Goal: Task Accomplishment & Management: Use online tool/utility

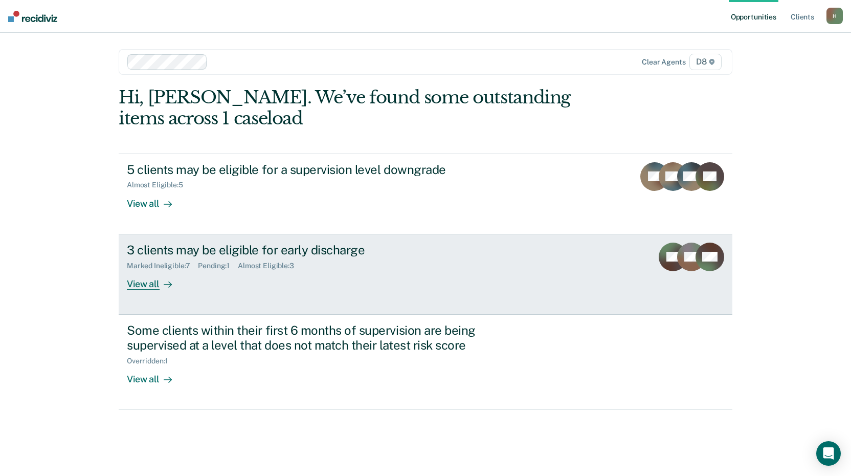
click at [139, 284] on div "View all" at bounding box center [155, 280] width 57 height 20
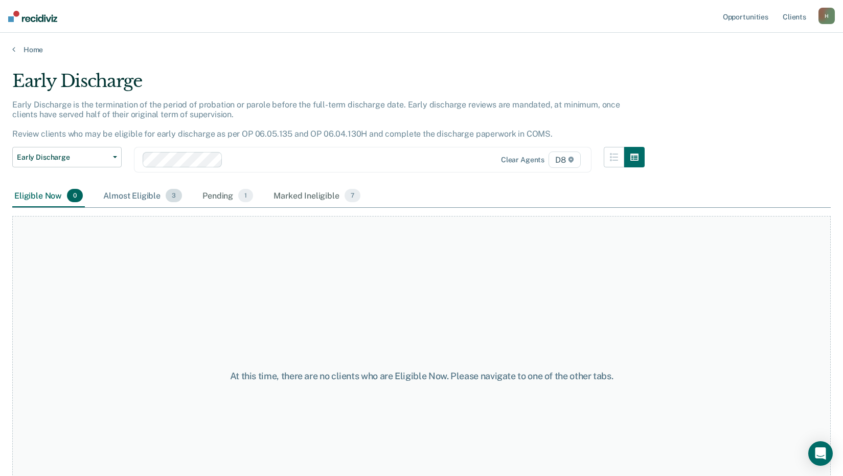
click at [140, 196] on div "Almost Eligible 3" at bounding box center [142, 196] width 83 height 23
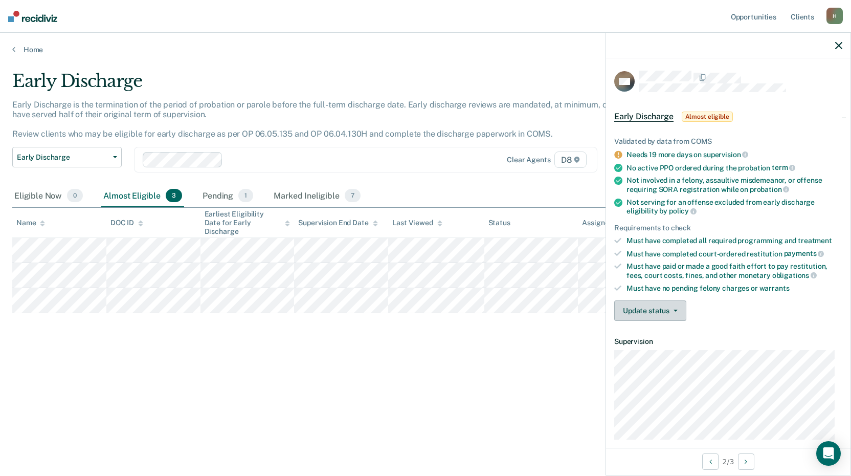
click at [667, 310] on button "Update status" at bounding box center [650, 310] width 72 height 20
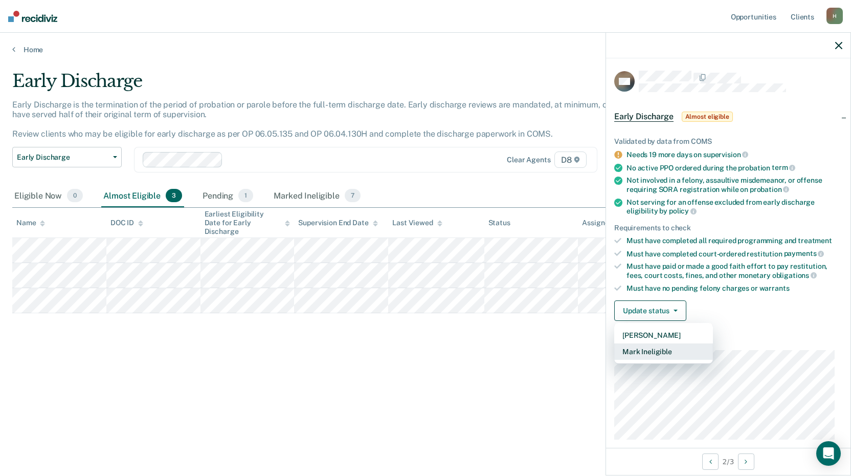
click at [646, 349] on button "Mark Ineligible" at bounding box center [663, 351] width 99 height 16
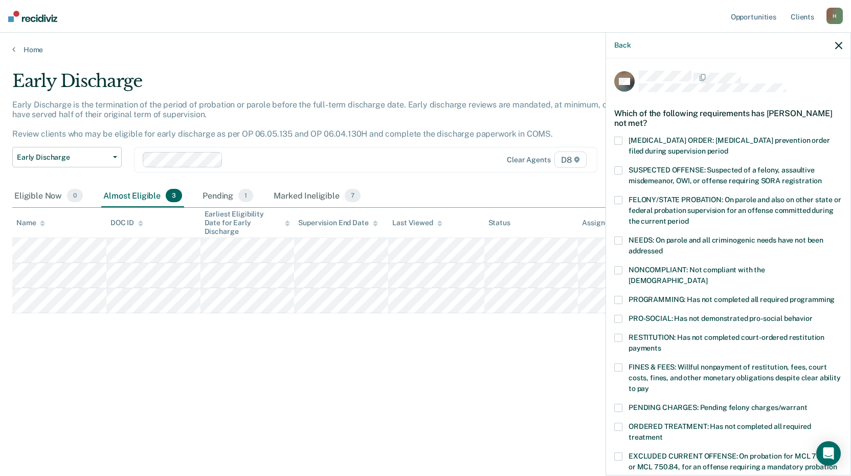
click at [615, 296] on span at bounding box center [618, 300] width 8 height 8
click at [835, 296] on input "PROGRAMMING: Has not completed all required programming" at bounding box center [835, 296] width 0 height 0
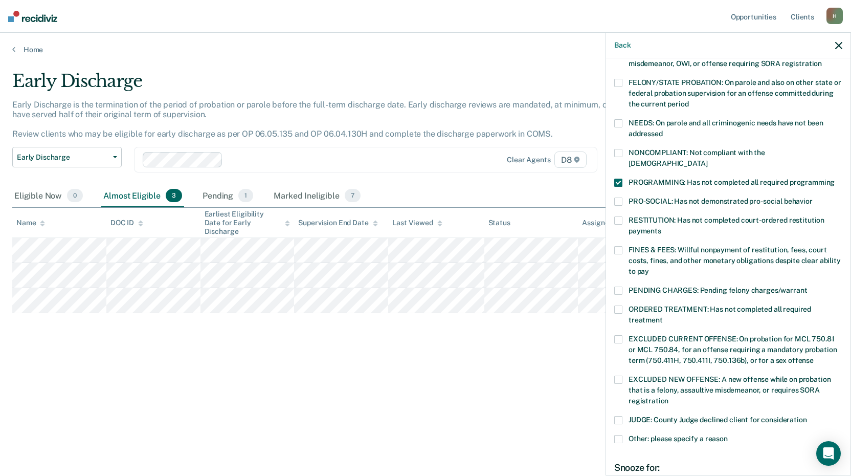
scroll to position [229, 0]
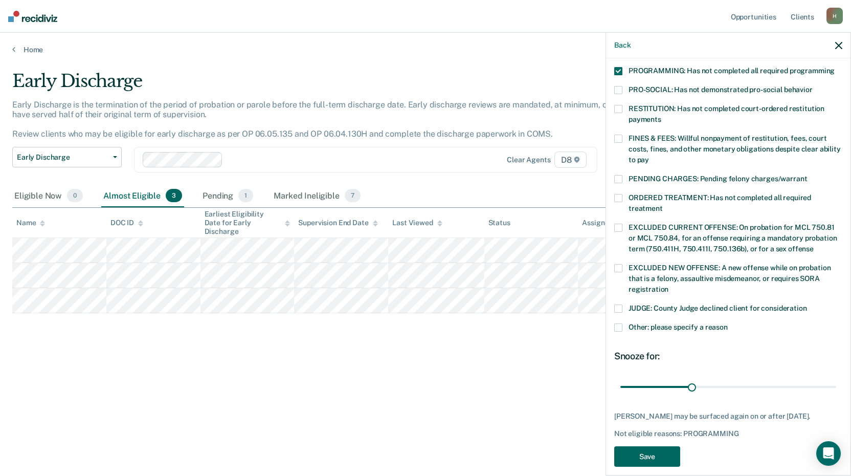
click at [658, 446] on button "Save" at bounding box center [647, 456] width 66 height 21
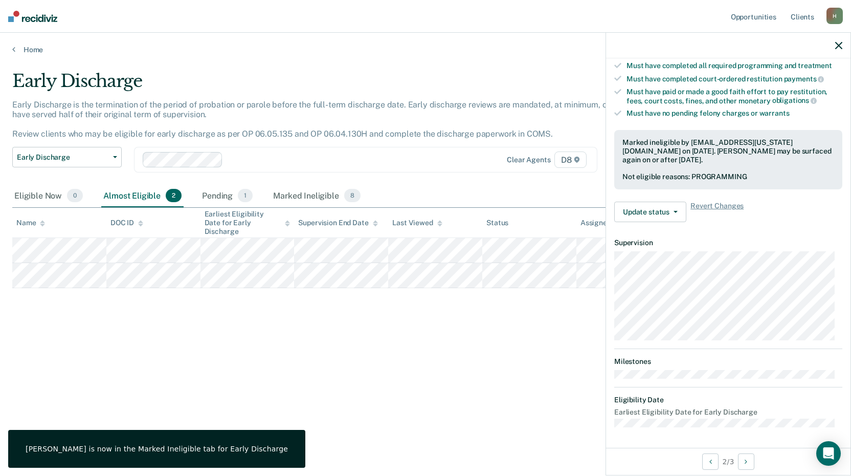
scroll to position [98, 0]
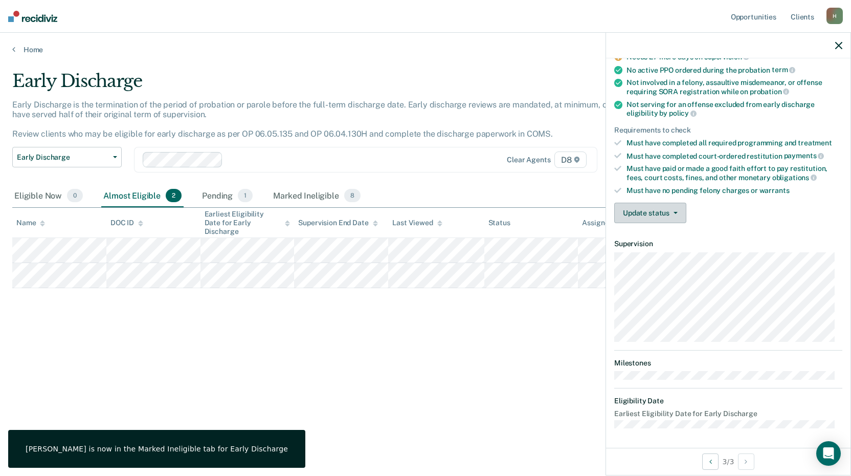
click at [639, 209] on button "Update status" at bounding box center [650, 213] width 72 height 20
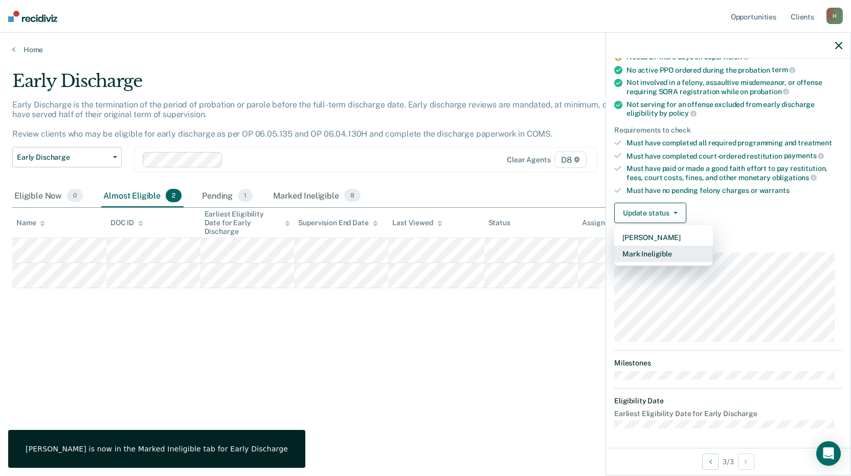
click at [648, 248] on button "Mark Ineligible" at bounding box center [663, 253] width 99 height 16
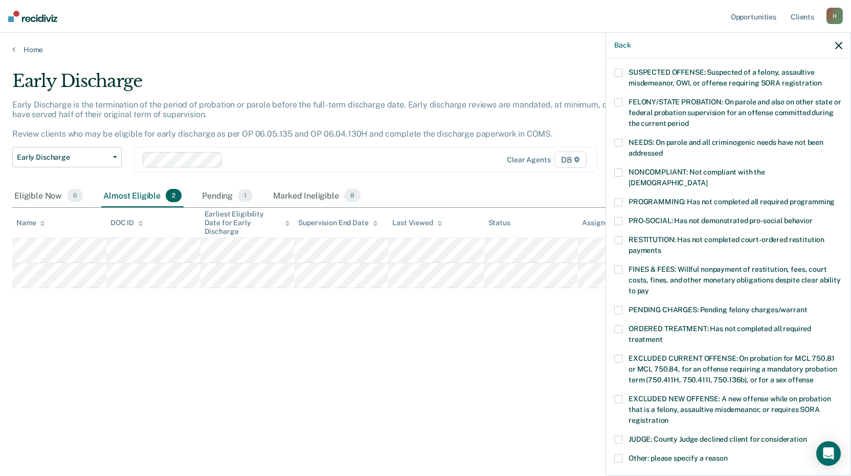
click at [614, 185] on div "CB Which of the following requirements has [PERSON_NAME] not met? [MEDICAL_DATA…" at bounding box center [728, 265] width 244 height 415
click at [619, 198] on span at bounding box center [618, 202] width 8 height 8
click at [835, 198] on input "PROGRAMMING: Has not completed all required programming" at bounding box center [835, 198] width 0 height 0
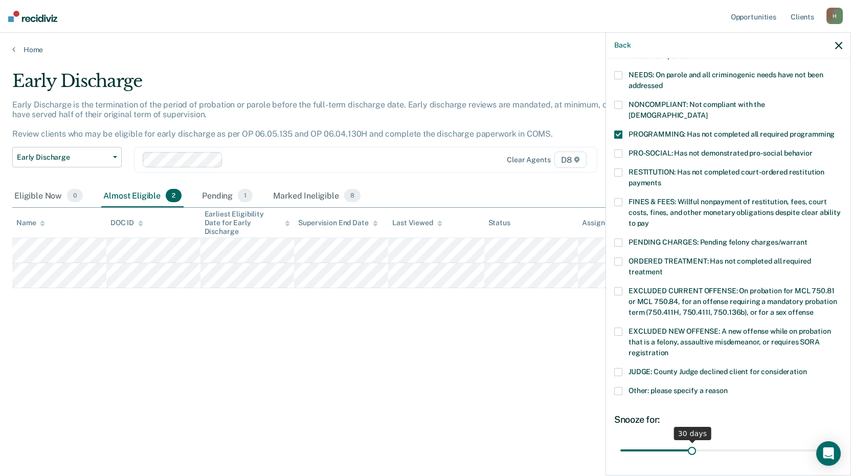
scroll to position [229, 0]
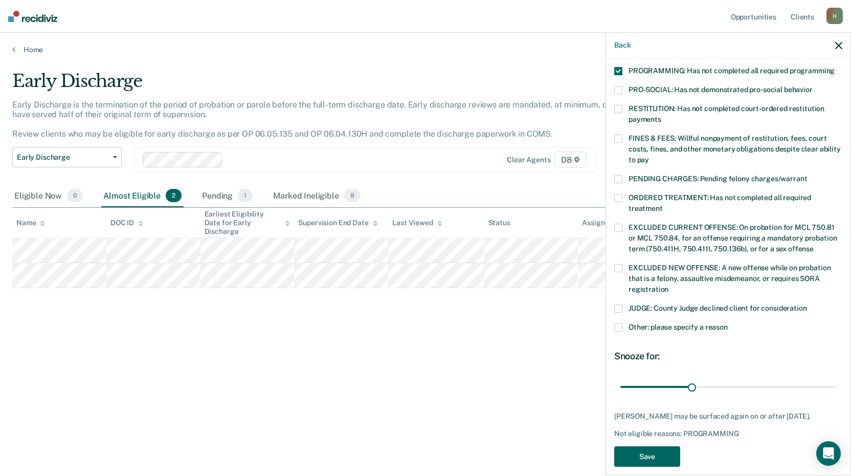
click at [666, 446] on button "Save" at bounding box center [647, 456] width 66 height 21
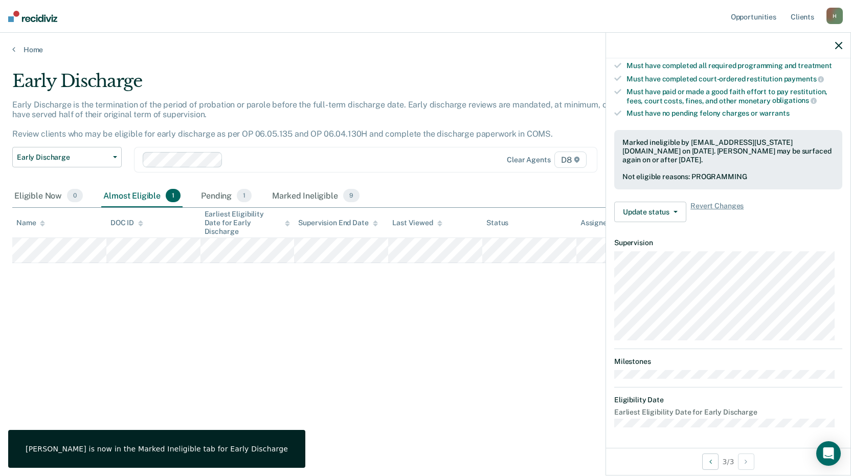
scroll to position [98, 0]
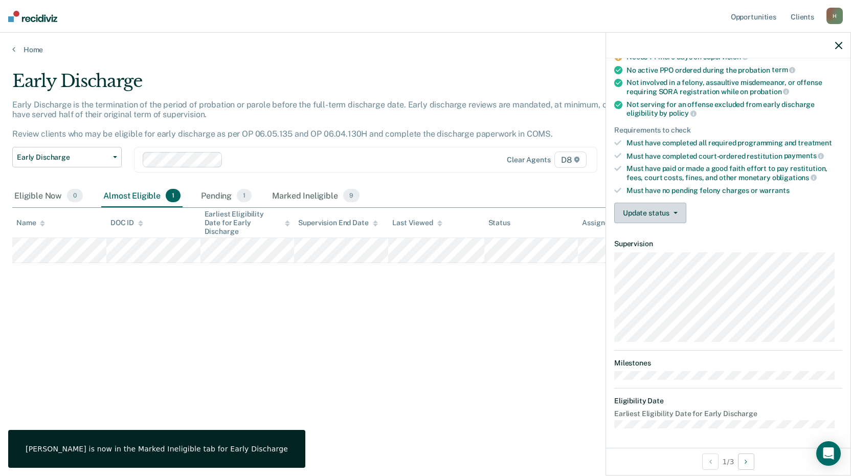
click at [620, 205] on button "Update status" at bounding box center [650, 213] width 72 height 20
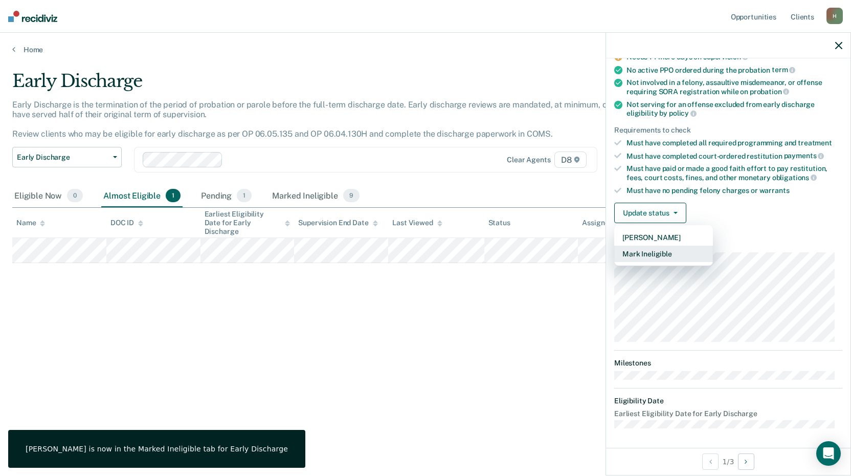
click at [633, 245] on button "Mark Ineligible" at bounding box center [663, 253] width 99 height 16
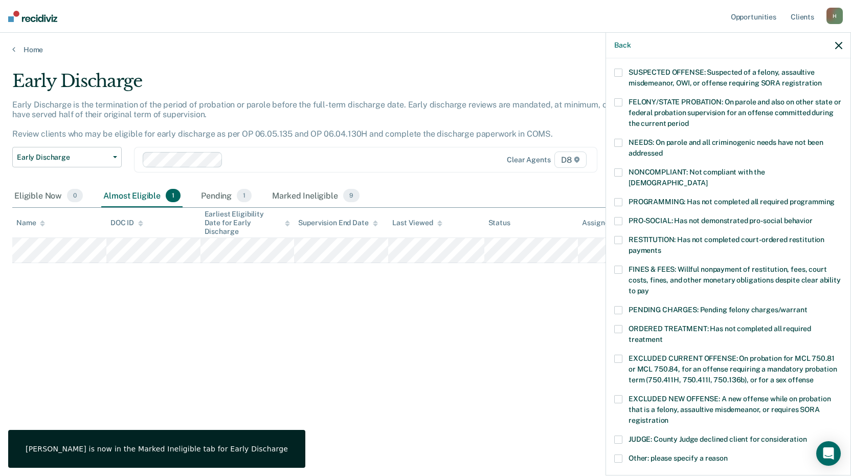
click at [618, 198] on span at bounding box center [618, 202] width 8 height 8
click at [835, 198] on input "PROGRAMMING: Has not completed all required programming" at bounding box center [835, 198] width 0 height 0
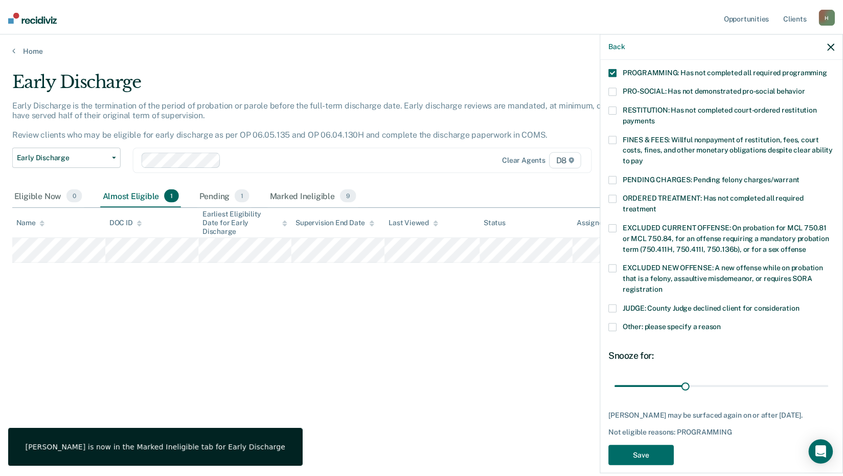
scroll to position [229, 0]
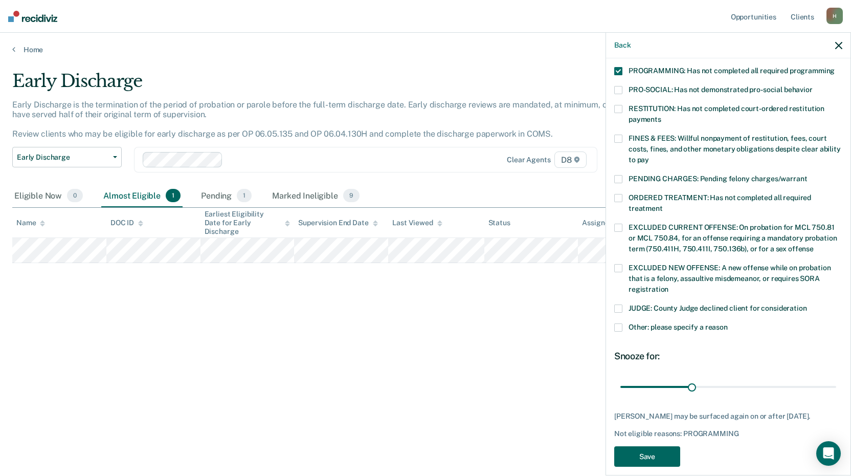
click at [665, 446] on button "Save" at bounding box center [647, 456] width 66 height 21
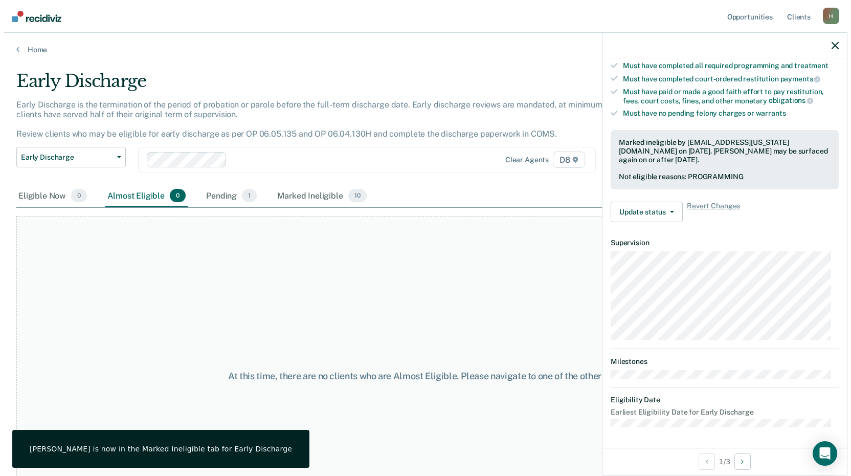
scroll to position [173, 0]
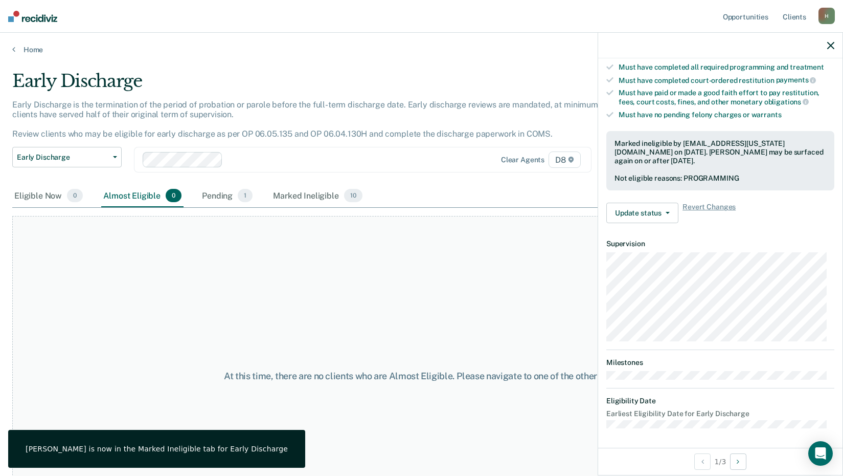
drag, startPoint x: 821, startPoint y: 44, endPoint x: 829, endPoint y: 46, distance: 7.8
click at [823, 44] on div at bounding box center [720, 46] width 244 height 26
click at [830, 46] on icon "button" at bounding box center [830, 45] width 7 height 7
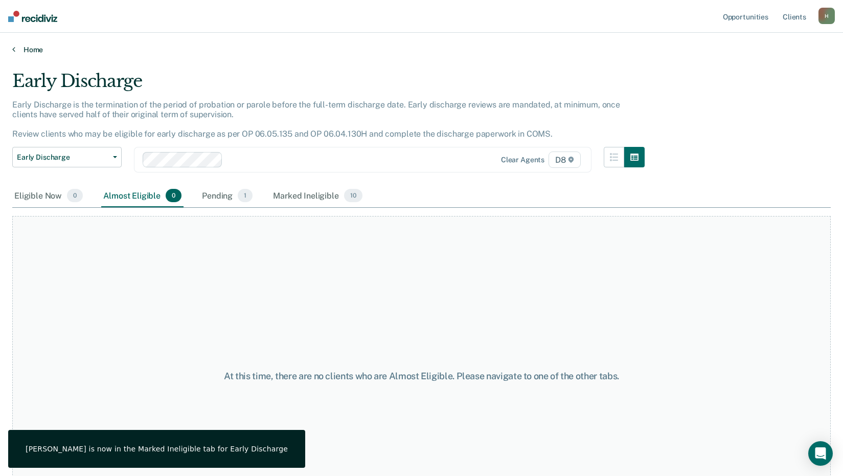
click at [41, 49] on link "Home" at bounding box center [421, 49] width 819 height 9
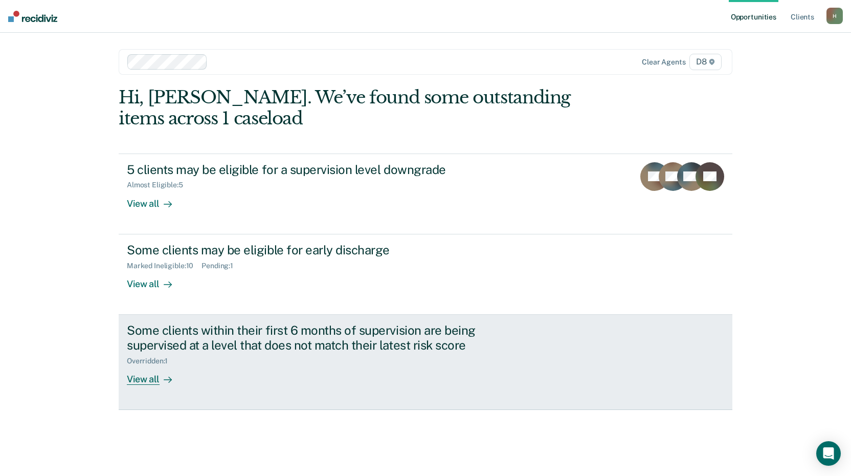
click at [151, 378] on div "View all" at bounding box center [155, 375] width 57 height 20
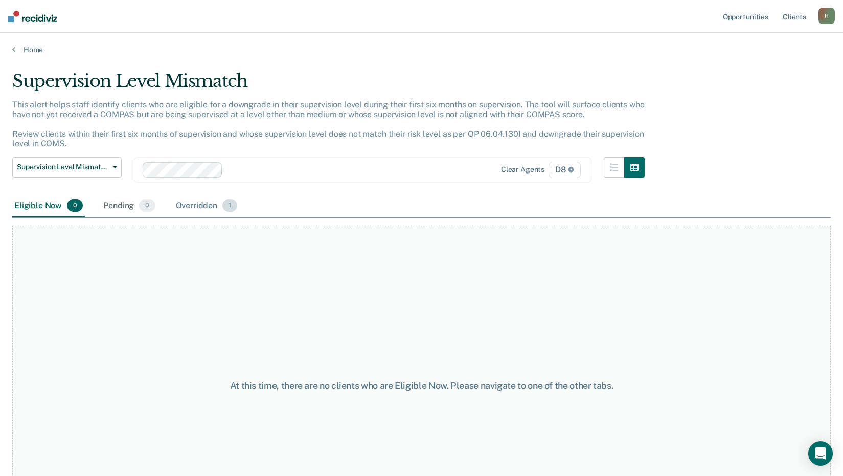
click at [180, 208] on div "Overridden 1" at bounding box center [207, 206] width 66 height 23
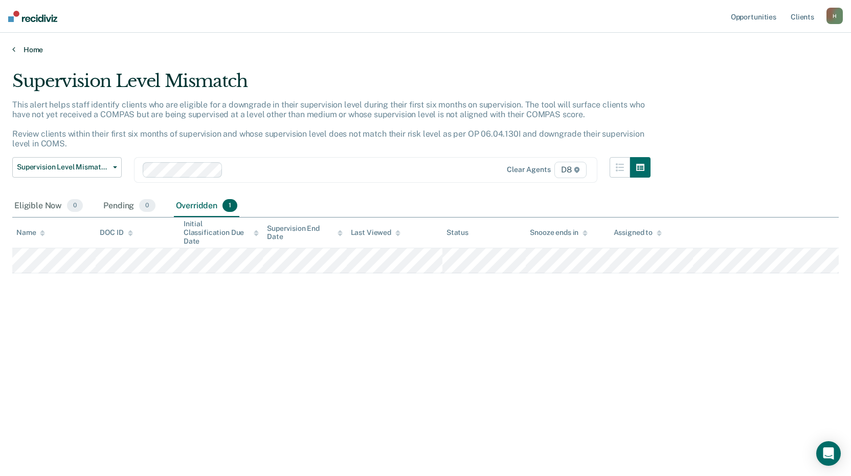
click at [40, 47] on link "Home" at bounding box center [425, 49] width 826 height 9
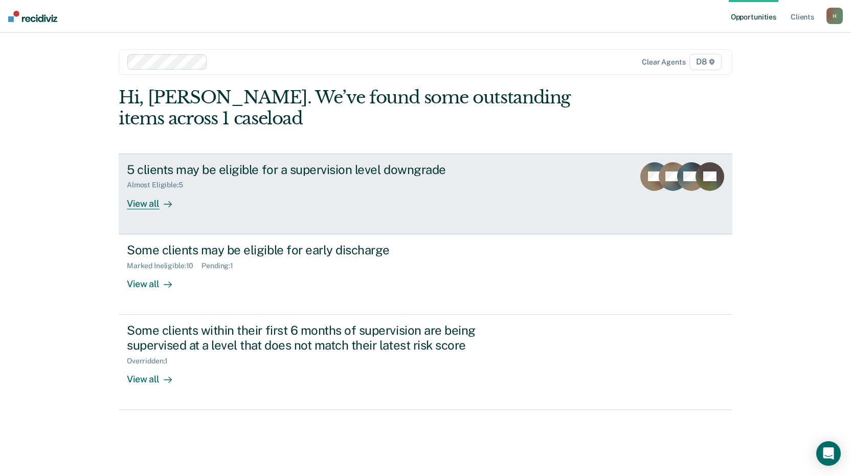
click at [144, 206] on div "View all" at bounding box center [155, 199] width 57 height 20
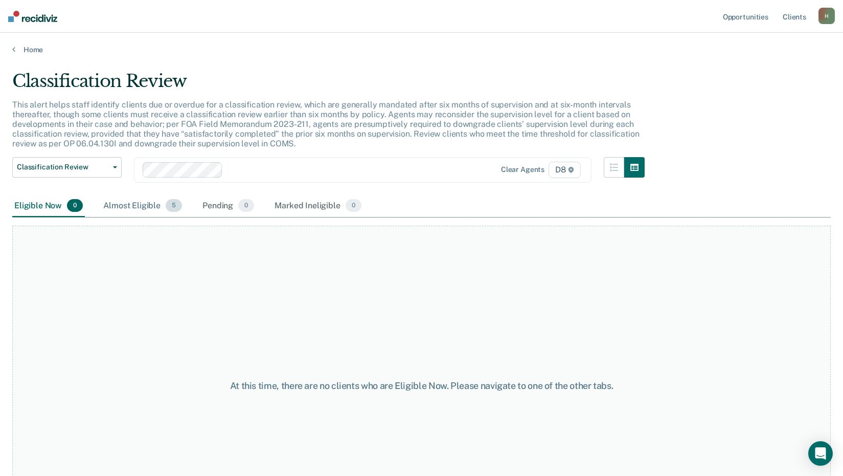
click at [149, 209] on div "Almost Eligible 5" at bounding box center [142, 206] width 83 height 23
